Goal: Task Accomplishment & Management: Use online tool/utility

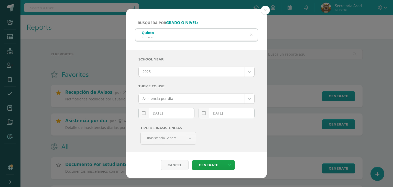
scroll to position [26, 0]
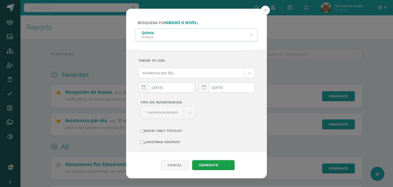
click at [267, 12] on button at bounding box center [265, 10] width 9 height 9
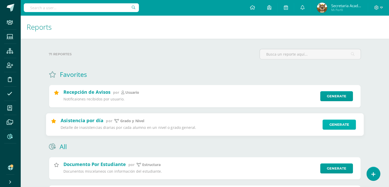
click at [331, 125] on link "Generate" at bounding box center [340, 124] width 34 height 10
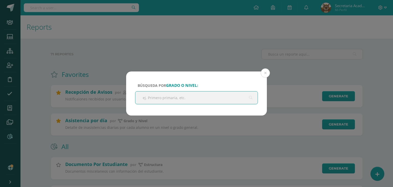
click at [197, 98] on input "text" at bounding box center [196, 97] width 122 height 13
type input "prekinder"
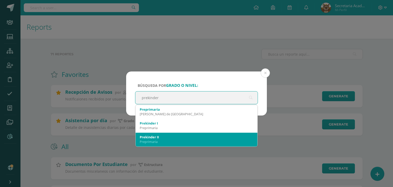
click at [160, 135] on div "Prekinder II" at bounding box center [197, 137] width 114 height 5
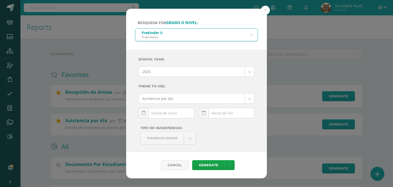
click at [164, 114] on div "[DATE] Mo Tu We Th Fr Sa Su 29 30 1 2 3 4 5 6 7 8 9 10 11 12 13 14 15 16 17 18 …" at bounding box center [166, 115] width 56 height 15
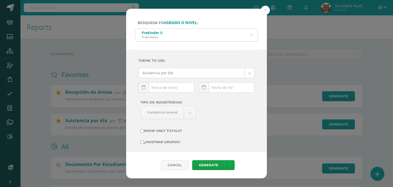
click at [172, 88] on input "text" at bounding box center [167, 87] width 56 height 10
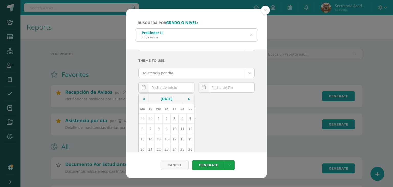
click at [158, 140] on td "15" at bounding box center [159, 139] width 8 height 10
type input "[DATE]"
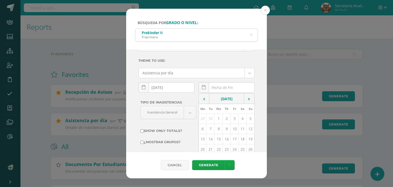
click at [215, 88] on div "[DATE] Mo Tu We Th Fr Sa Su 29 30 1 2 3 4 5 6 7 8 9 10 11 12 13 14 15 16 17 18 …" at bounding box center [227, 89] width 56 height 15
click at [217, 137] on td "15" at bounding box center [219, 139] width 8 height 10
type input "[DATE]"
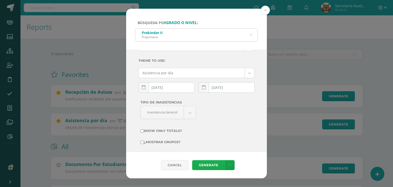
click at [206, 166] on link "Generate" at bounding box center [208, 165] width 33 height 10
click at [252, 34] on icon at bounding box center [251, 34] width 2 height 13
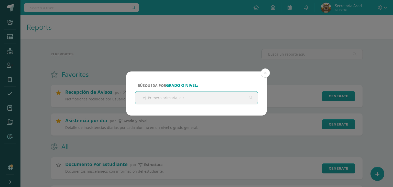
click at [189, 100] on input "text" at bounding box center [196, 97] width 122 height 13
type input "segundo"
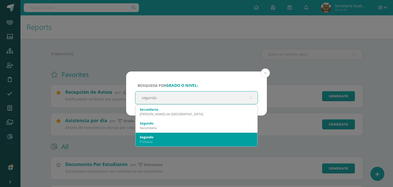
click at [165, 138] on div "Segundo" at bounding box center [197, 137] width 114 height 5
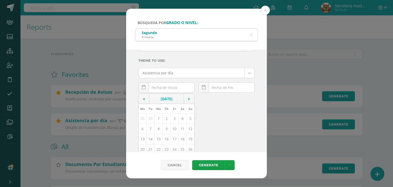
click at [166, 90] on div "[DATE] Mo Tu We Th Fr Sa Su 29 30 1 2 3 4 5 6 7 8 9 10 11 12 13 14 15 16 17 18 …" at bounding box center [166, 89] width 56 height 15
click at [156, 140] on td "15" at bounding box center [159, 139] width 8 height 10
type input "[DATE]"
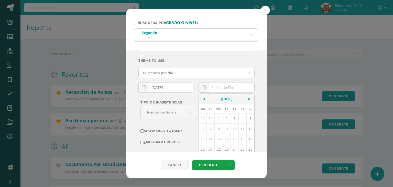
click at [215, 91] on div "[DATE] Mo Tu We Th Fr Sa Su 29 30 1 2 3 4 5 6 7 8 9 10 11 12 13 14 15 16 17 18 …" at bounding box center [227, 89] width 56 height 15
click at [215, 140] on td "15" at bounding box center [219, 139] width 8 height 10
type input "[DATE]"
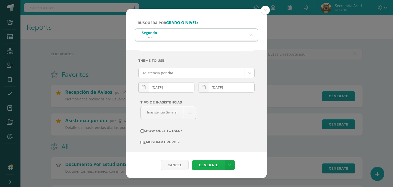
click at [208, 165] on link "Generate" at bounding box center [208, 165] width 33 height 10
click at [250, 33] on div "Segundo Primaria" at bounding box center [196, 35] width 122 height 12
click at [252, 34] on icon at bounding box center [251, 34] width 11 height 11
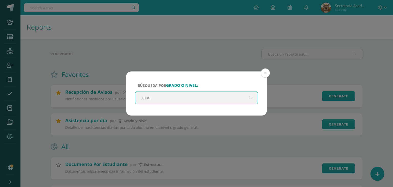
type input "cuarto"
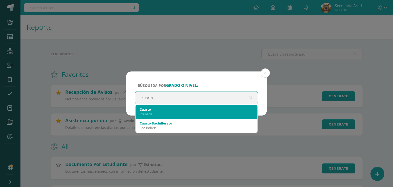
click at [160, 110] on div "Cuarto" at bounding box center [197, 109] width 114 height 5
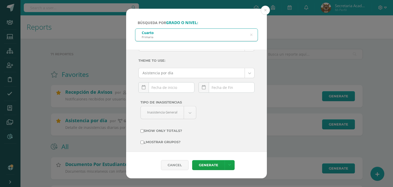
click at [164, 88] on div "[DATE] Mo Tu We Th Fr Sa Su 29 30 1 2 3 4 5 6 7 8 9 10 11 12 13 14 15 16 17 18 …" at bounding box center [166, 89] width 56 height 15
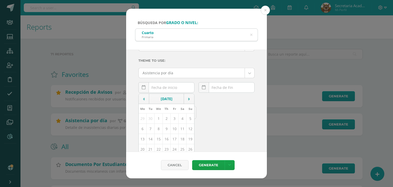
click at [158, 140] on td "15" at bounding box center [159, 139] width 8 height 10
type input "[DATE]"
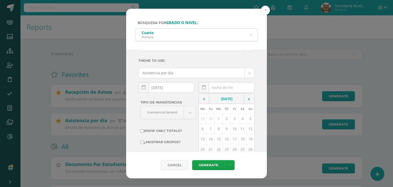
click at [214, 85] on div "[DATE] Mo Tu We Th Fr Sa Su 29 30 1 2 3 4 5 6 7 8 9 10 11 12 13 14 15 16 17 18 …" at bounding box center [227, 89] width 56 height 15
click at [218, 138] on td "15" at bounding box center [219, 139] width 8 height 10
type input "[DATE]"
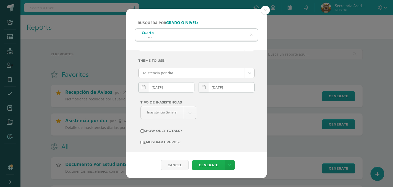
click at [208, 163] on link "Generate" at bounding box center [208, 165] width 33 height 10
click at [265, 10] on button at bounding box center [265, 10] width 9 height 9
